Goal: Check status: Check status

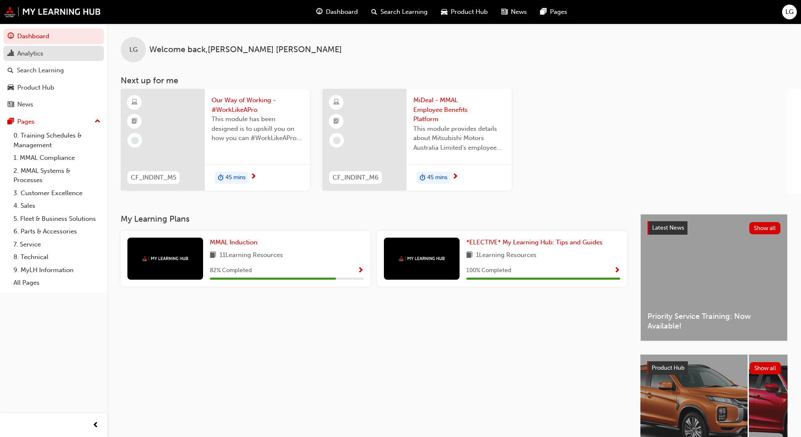
click at [32, 52] on div "Analytics" at bounding box center [30, 54] width 26 height 10
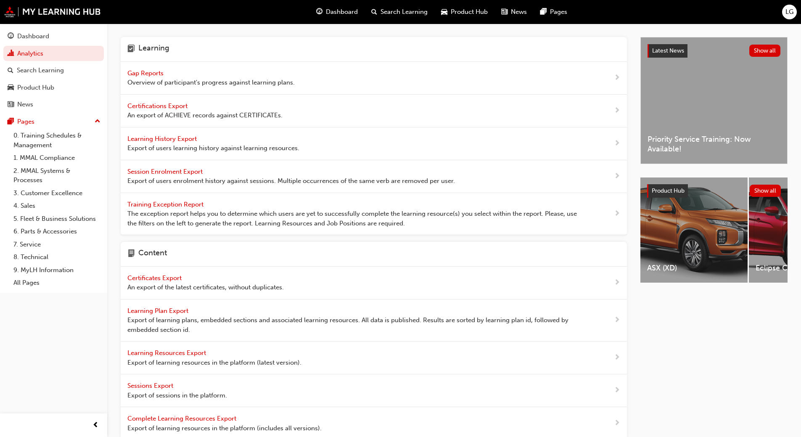
click at [142, 75] on span "Gap Reports" at bounding box center [146, 73] width 38 height 8
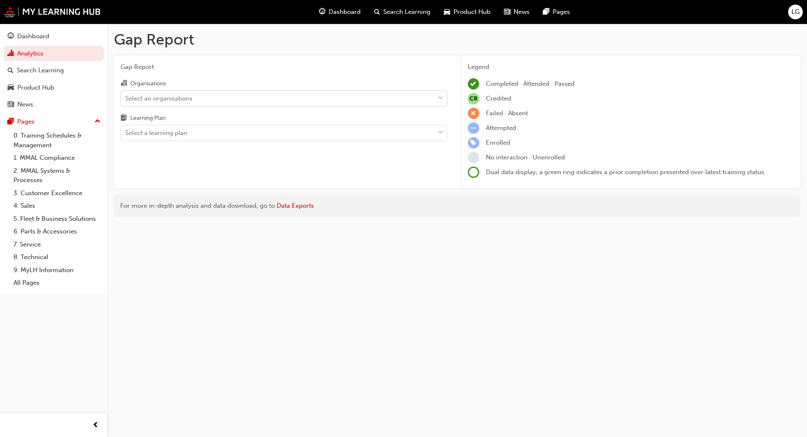
click at [140, 96] on div "Select an organisations" at bounding box center [158, 98] width 67 height 10
click at [126, 96] on input "Organisations Select an organisations" at bounding box center [125, 97] width 1 height 7
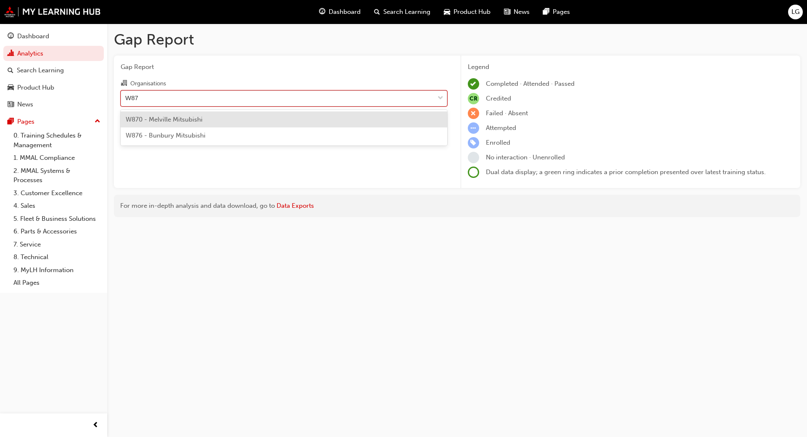
type input "W870"
click at [155, 120] on span "W870 - Melville Mitsubishi" at bounding box center [164, 120] width 77 height 8
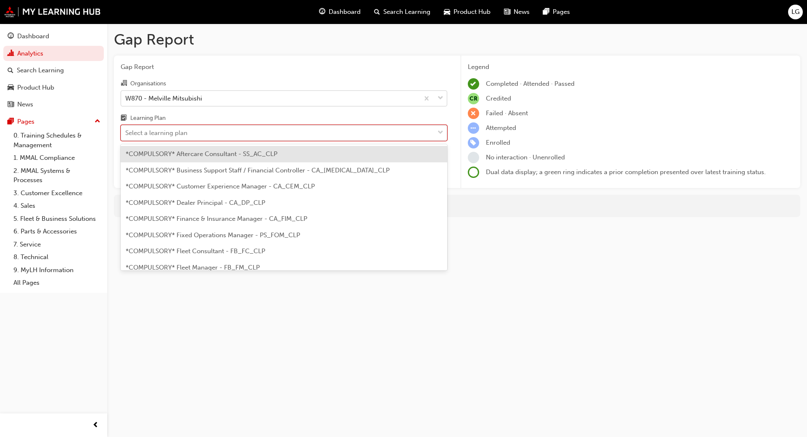
click at [152, 137] on div "Select a learning plan" at bounding box center [156, 133] width 62 height 10
click at [126, 136] on input "Learning Plan option *COMPULSORY* Aftercare Consultant - SS_AC_CLP focused, 1 o…" at bounding box center [125, 132] width 1 height 7
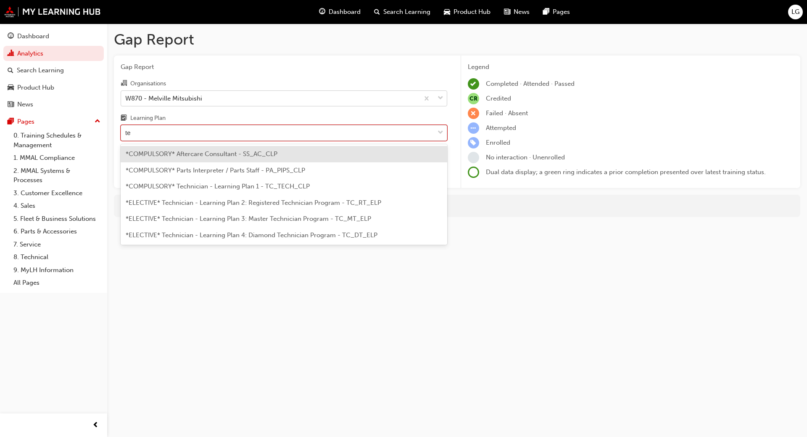
type input "tec"
click at [154, 154] on span "*COMPULSORY* Technician - Learning Plan 1 - TC_TECH_CLP" at bounding box center [218, 154] width 184 height 8
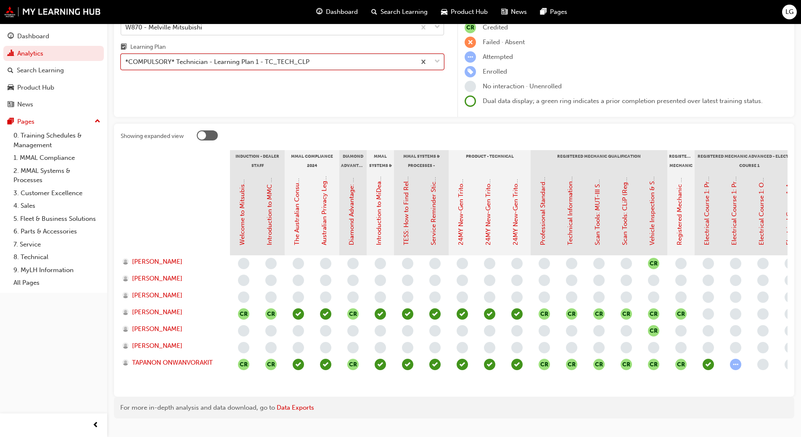
scroll to position [77, 0]
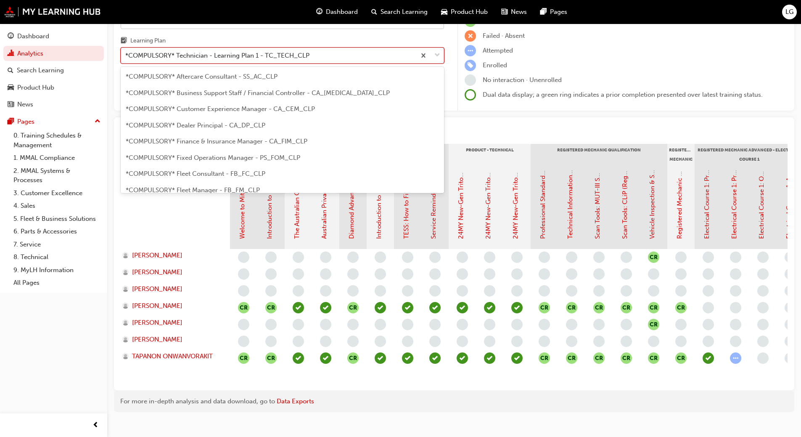
click at [211, 58] on div "*COMPULSORY* Technician - Learning Plan 1 - TC_TECH_CLP" at bounding box center [217, 56] width 184 height 10
click at [126, 58] on input "Learning Plan option *COMPULSORY* Technician - Learning Plan 1 - TC_TECH_CLP, s…" at bounding box center [125, 55] width 1 height 7
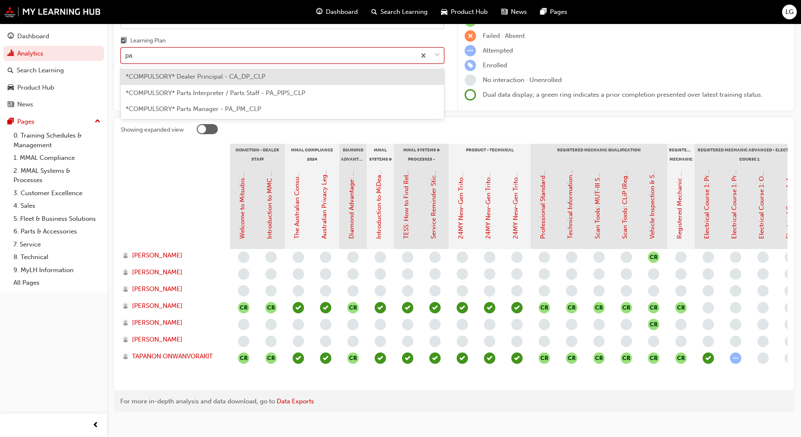
scroll to position [0, 0]
type input "part"
click at [199, 76] on span "*COMPULSORY* Parts Interpreter / Parts Staff - PA_PIPS_CLP" at bounding box center [215, 77] width 179 height 8
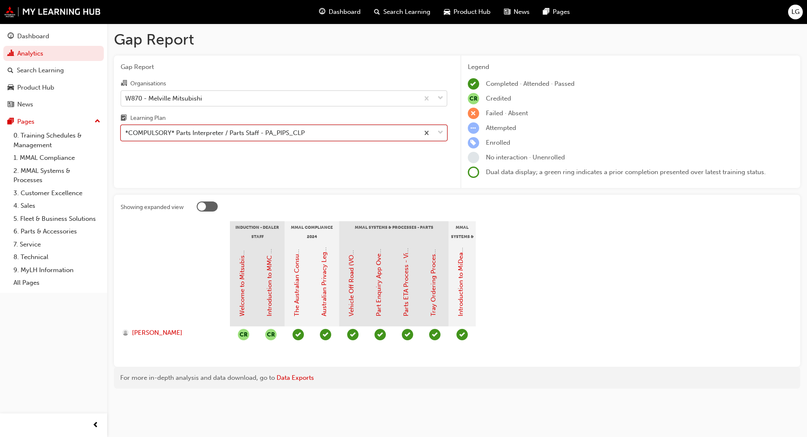
click at [153, 134] on div "*COMPULSORY* Parts Interpreter / Parts Staff - PA_PIPS_CLP" at bounding box center [214, 133] width 179 height 10
click at [126, 134] on input "Learning Plan option *COMPULSORY* Parts Interpreter / Parts Staff - PA_PIPS_CLP…" at bounding box center [125, 132] width 1 height 7
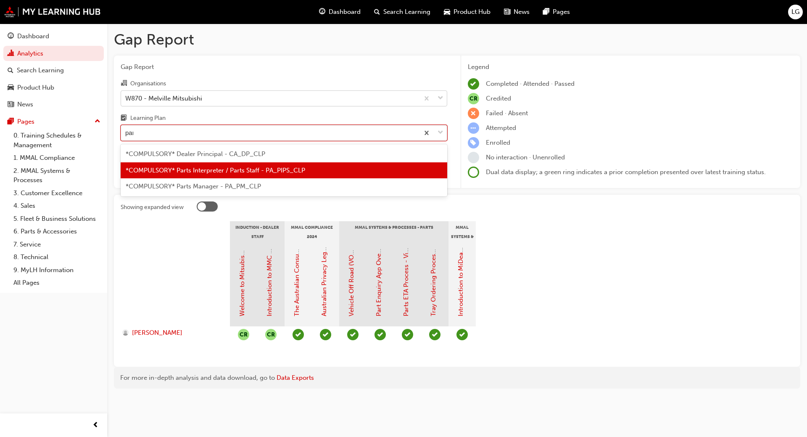
type input "part"
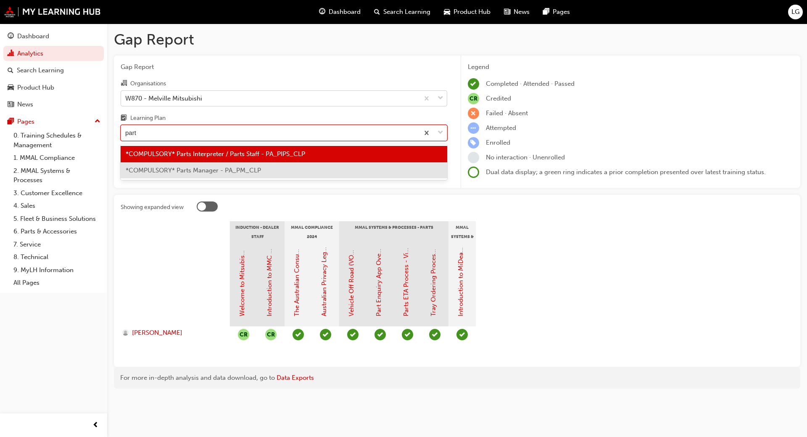
click at [152, 167] on span "*COMPULSORY* Parts Manager - PA_PM_CLP" at bounding box center [193, 170] width 135 height 8
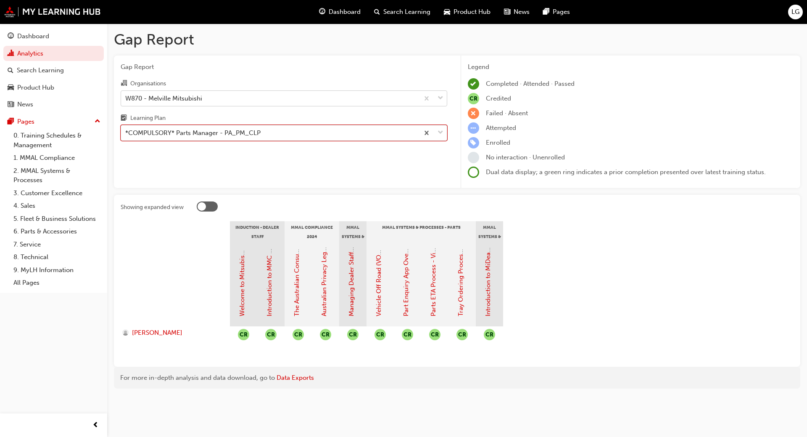
click at [150, 129] on div "*COMPULSORY* Parts Manager - PA_PM_CLP" at bounding box center [192, 133] width 135 height 10
click at [126, 129] on input "Learning Plan option *COMPULSORY* Parts Manager - PA_PM_CLP, selected. 0 result…" at bounding box center [125, 132] width 1 height 7
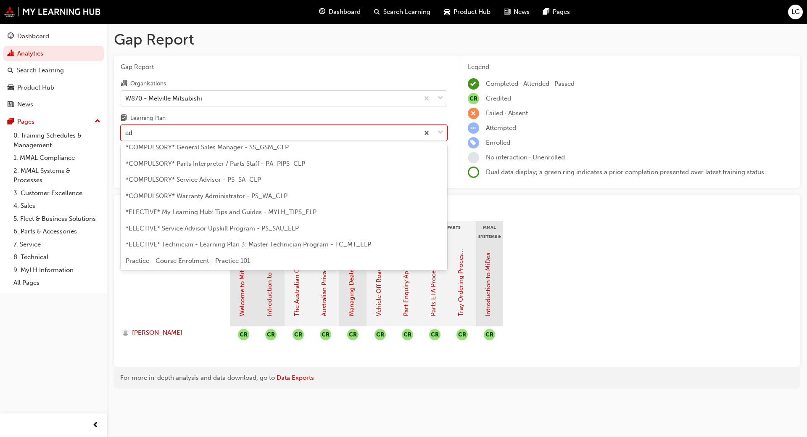
scroll to position [27, 0]
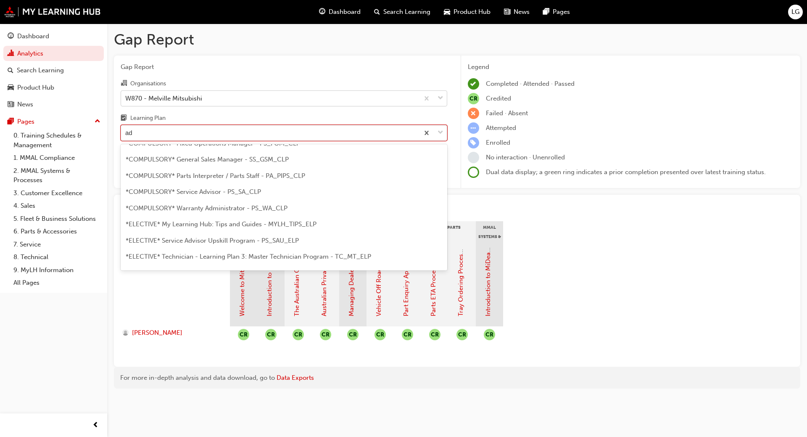
type input "adv"
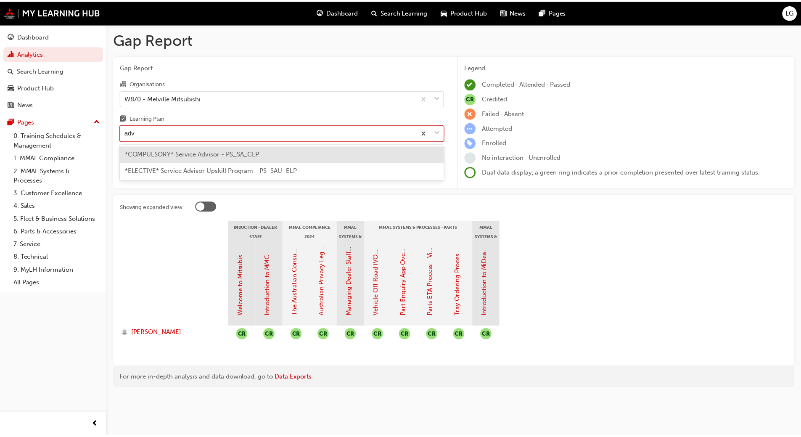
scroll to position [0, 0]
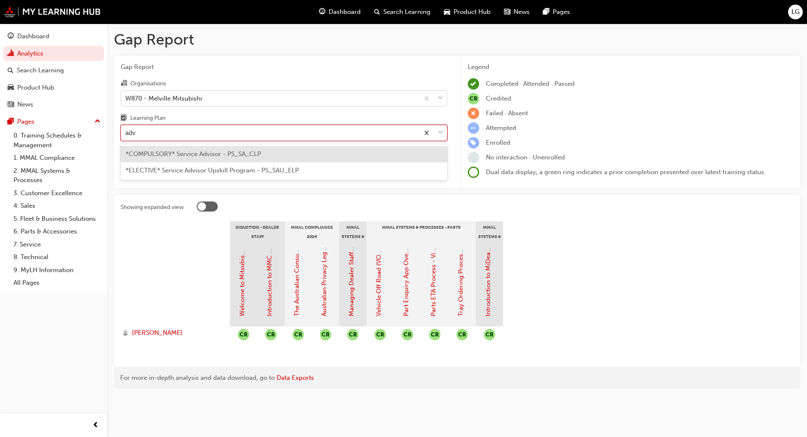
click at [142, 156] on span "*COMPULSORY* Service Advisor - PS_SA_CLP" at bounding box center [193, 154] width 135 height 8
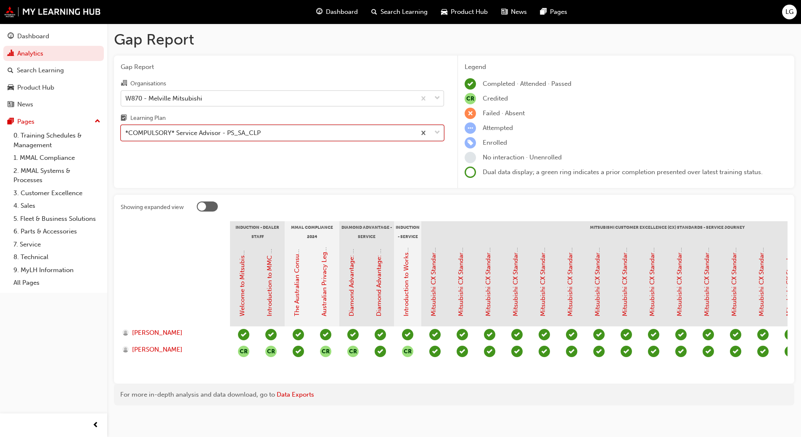
click at [159, 134] on div "*COMPULSORY* Service Advisor - PS_SA_CLP" at bounding box center [192, 133] width 135 height 10
click at [126, 134] on input "Learning Plan option *COMPULSORY* Service Advisor - PS_SA_CLP, selected. 0 resu…" at bounding box center [125, 132] width 1 height 7
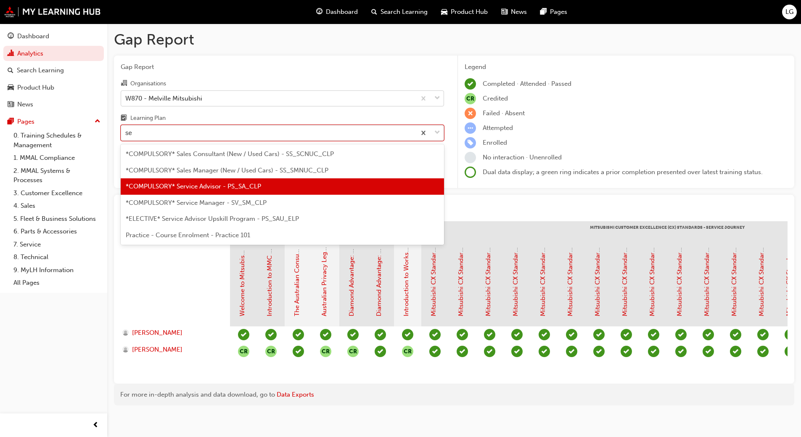
type input "ser"
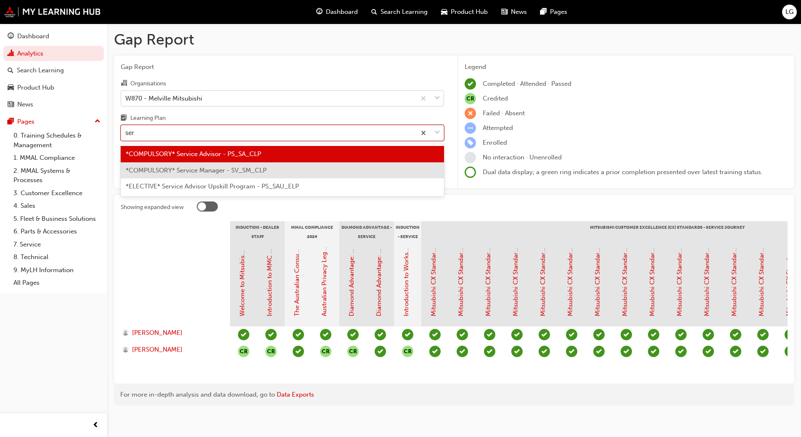
click at [163, 170] on span "*COMPULSORY* Service Manager - SV_SM_CLP" at bounding box center [196, 170] width 141 height 8
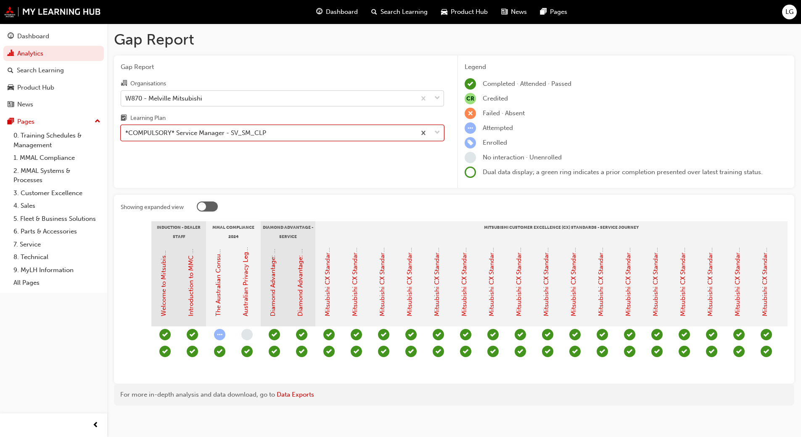
scroll to position [0, 74]
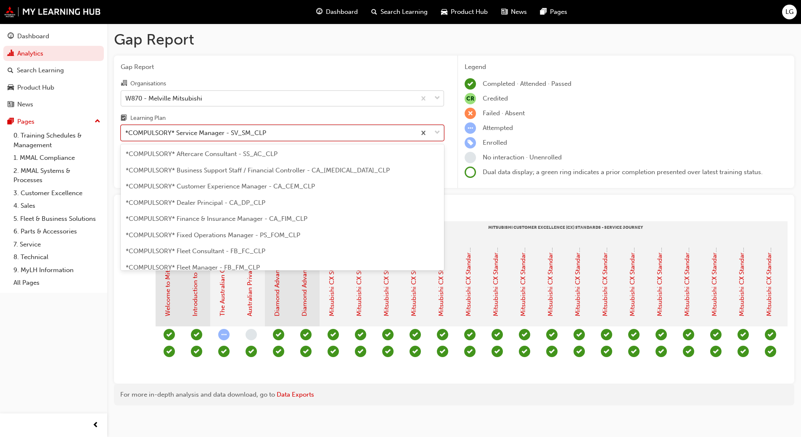
click at [164, 134] on div "*COMPULSORY* Service Manager - SV_SM_CLP" at bounding box center [195, 133] width 141 height 10
click at [126, 134] on input "Learning Plan option *COMPULSORY* Service Manager - SV_SM_CLP, selected. option…" at bounding box center [125, 132] width 1 height 7
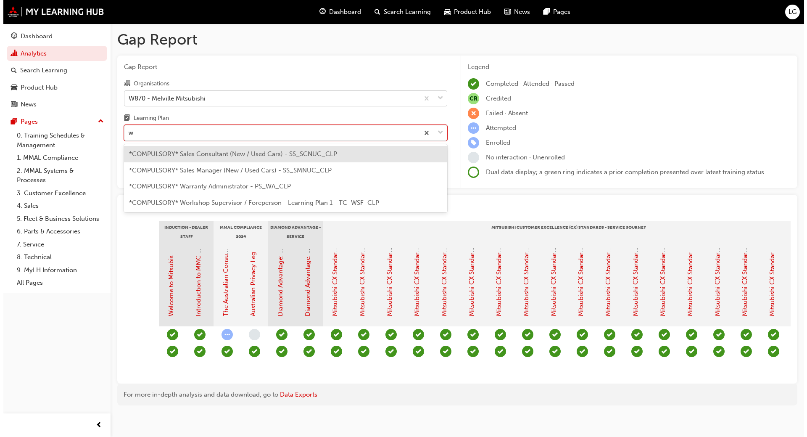
scroll to position [0, 0]
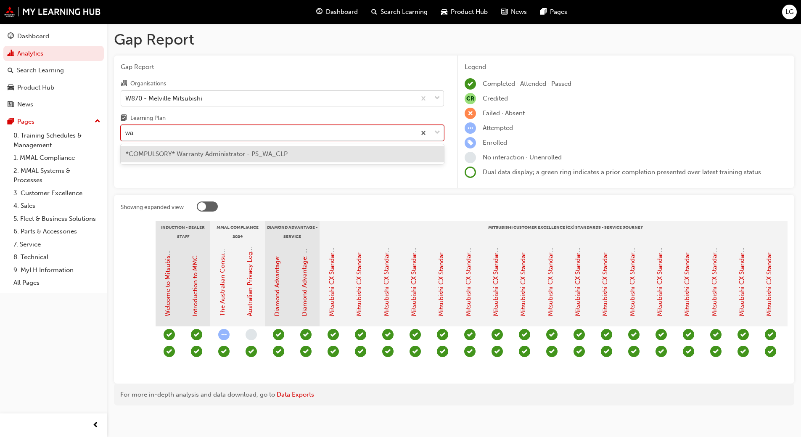
type input "warr"
click at [164, 158] on div "*COMPULSORY* Warranty Administrator - PS_WA_CLP" at bounding box center [282, 154] width 323 height 16
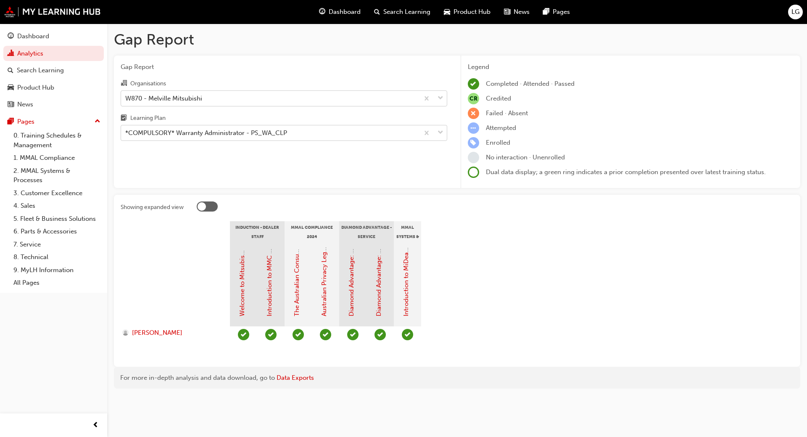
drag, startPoint x: 342, startPoint y: 410, endPoint x: 431, endPoint y: 206, distance: 223.3
click at [431, 206] on div "Gap Report Gap Report Organisations W870 - Melville Mitsubishi Learning Plan *C…" at bounding box center [403, 218] width 807 height 437
